Goal: Task Accomplishment & Management: Complete application form

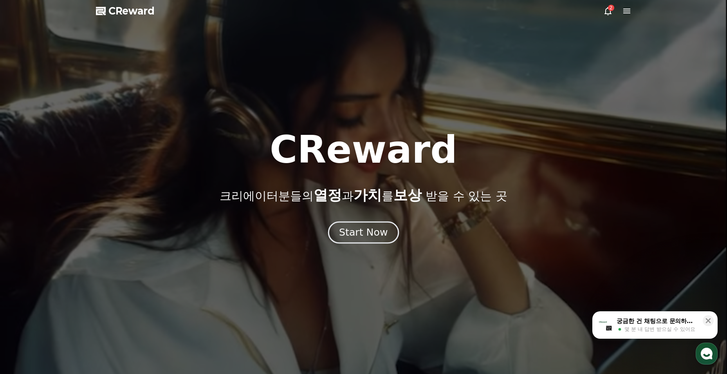
click at [388, 228] on button "Start Now" at bounding box center [363, 232] width 71 height 22
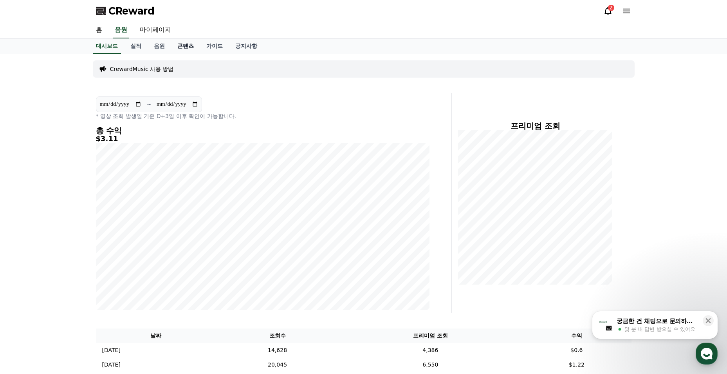
click at [190, 45] on link "콘텐츠" at bounding box center [185, 46] width 29 height 15
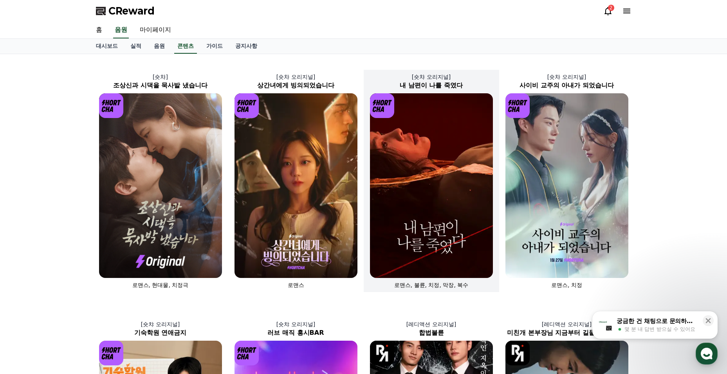
click at [434, 222] on img at bounding box center [431, 185] width 123 height 184
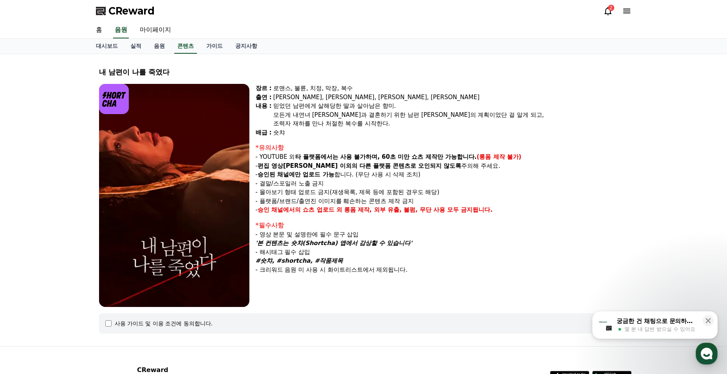
select select
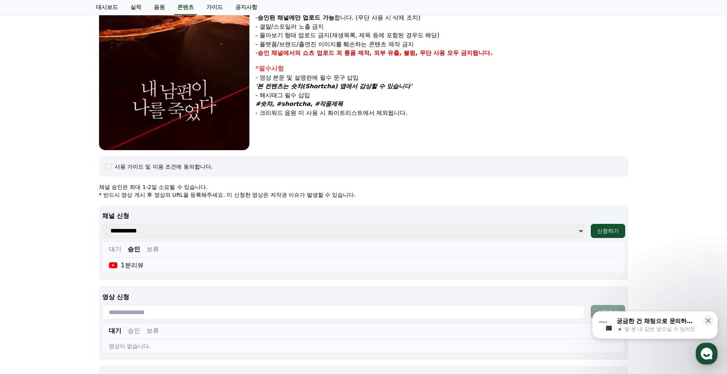
scroll to position [274, 0]
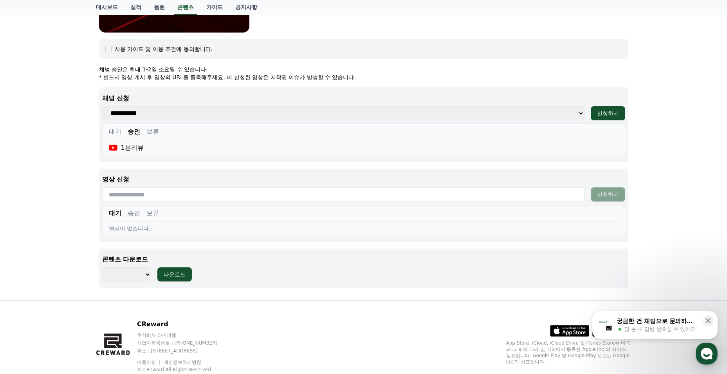
click at [457, 192] on input "text" at bounding box center [343, 194] width 483 height 14
paste input "**********"
type input "**********"
click at [595, 191] on button "신청하기" at bounding box center [608, 194] width 34 height 14
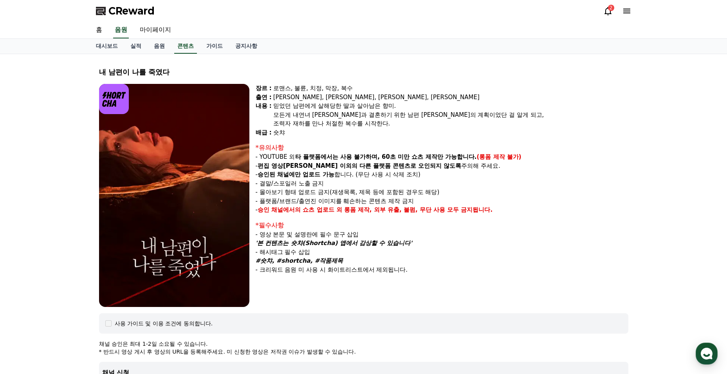
select select
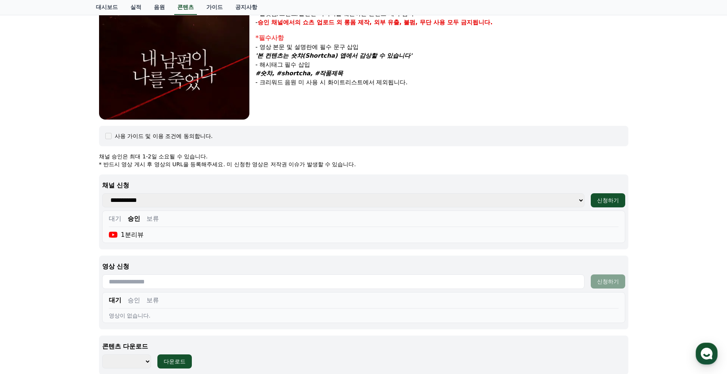
scroll to position [226, 0]
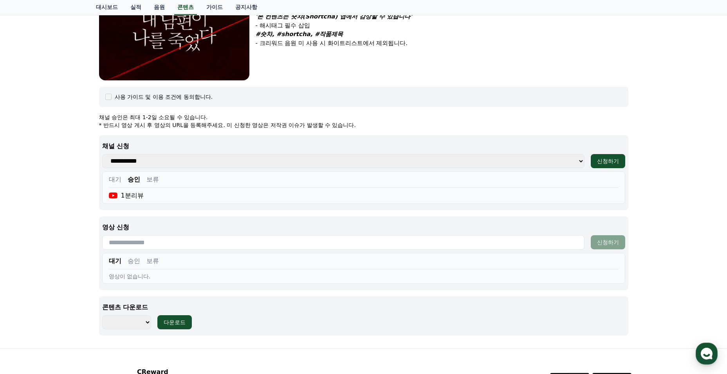
click at [135, 262] on button "승인" at bounding box center [134, 260] width 13 height 9
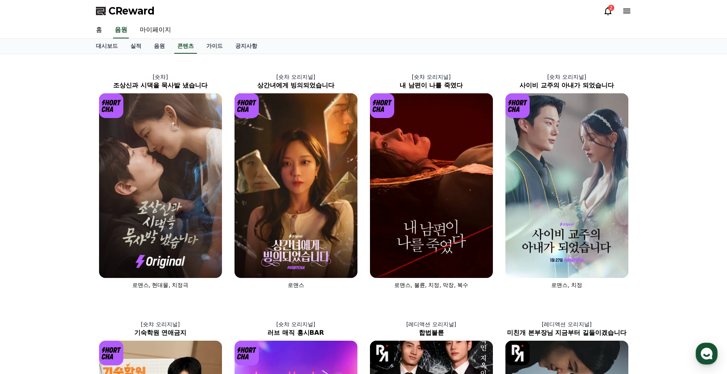
click at [605, 10] on icon at bounding box center [608, 10] width 9 height 9
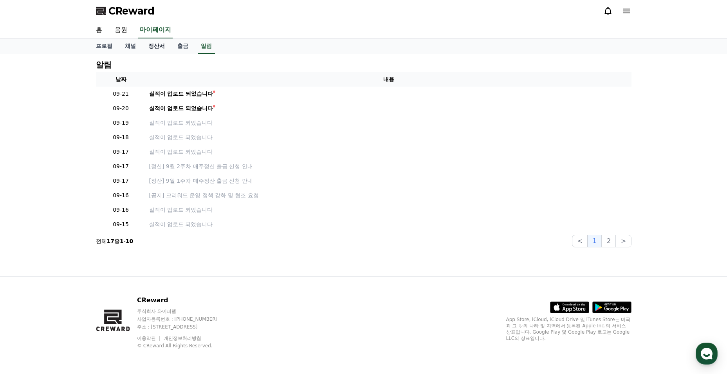
click at [142, 43] on link "정산서" at bounding box center [156, 46] width 29 height 15
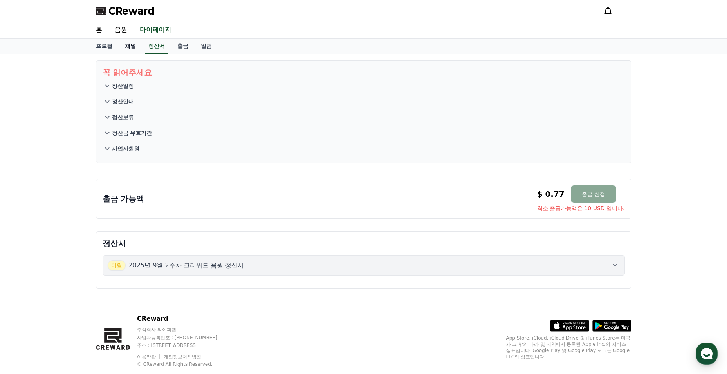
click at [126, 45] on link "채널" at bounding box center [131, 46] width 24 height 15
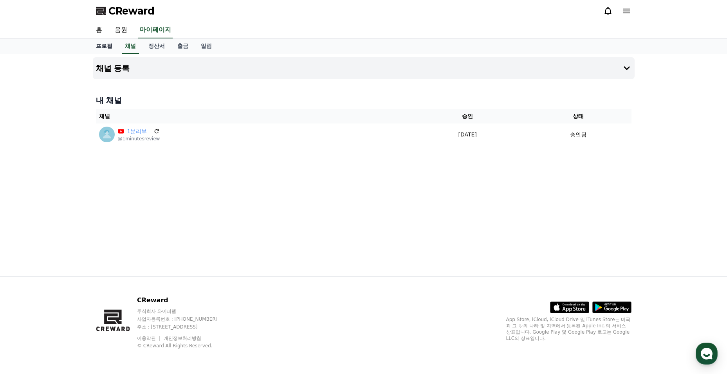
click at [101, 45] on link "프로필" at bounding box center [104, 46] width 29 height 15
select select "**********"
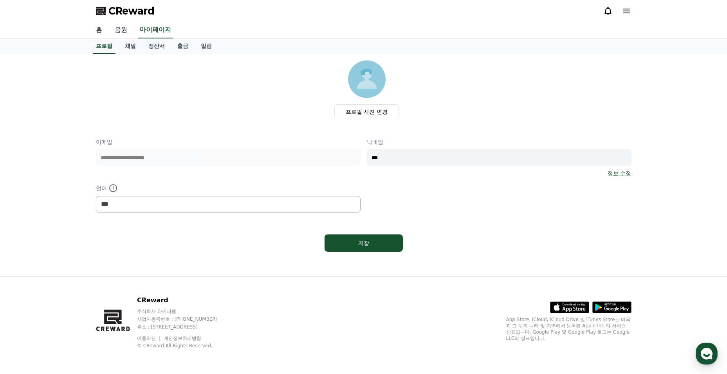
click at [130, 34] on link "음원" at bounding box center [120, 30] width 25 height 16
